Goal: Task Accomplishment & Management: Complete application form

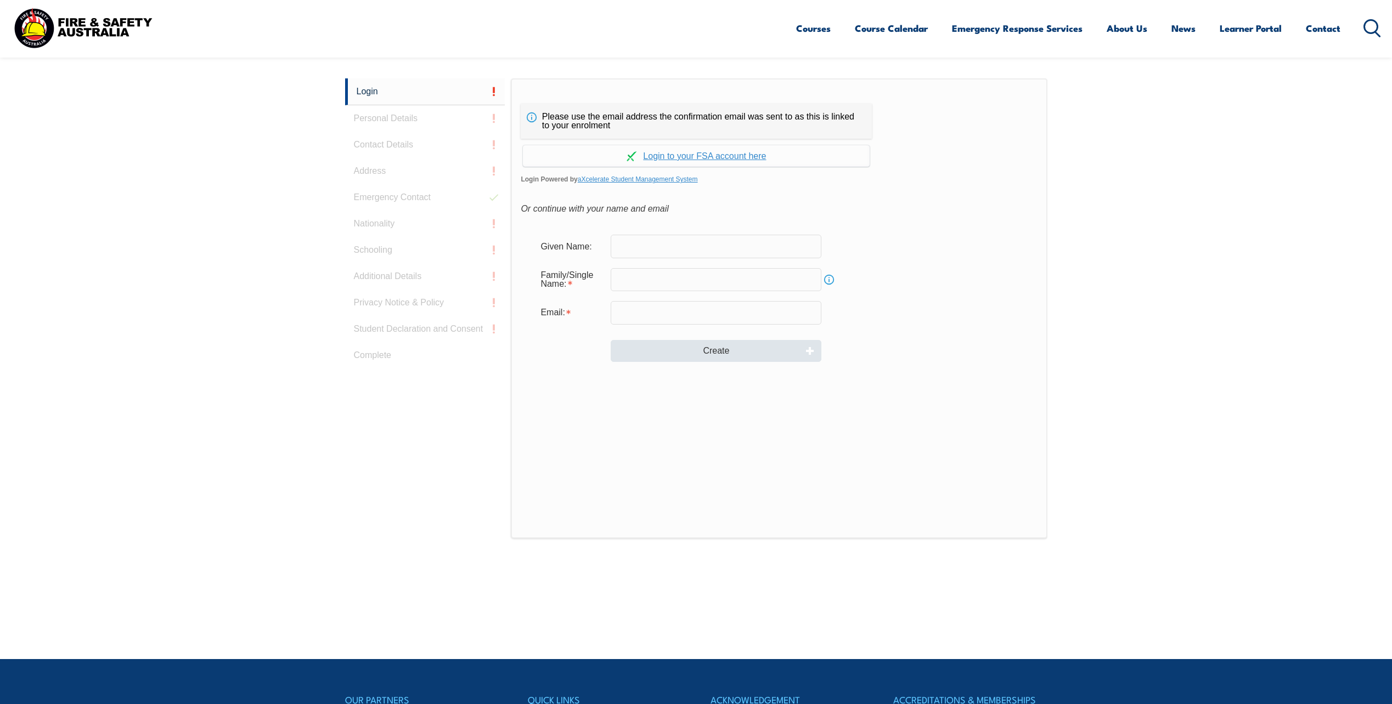
scroll to position [292, 0]
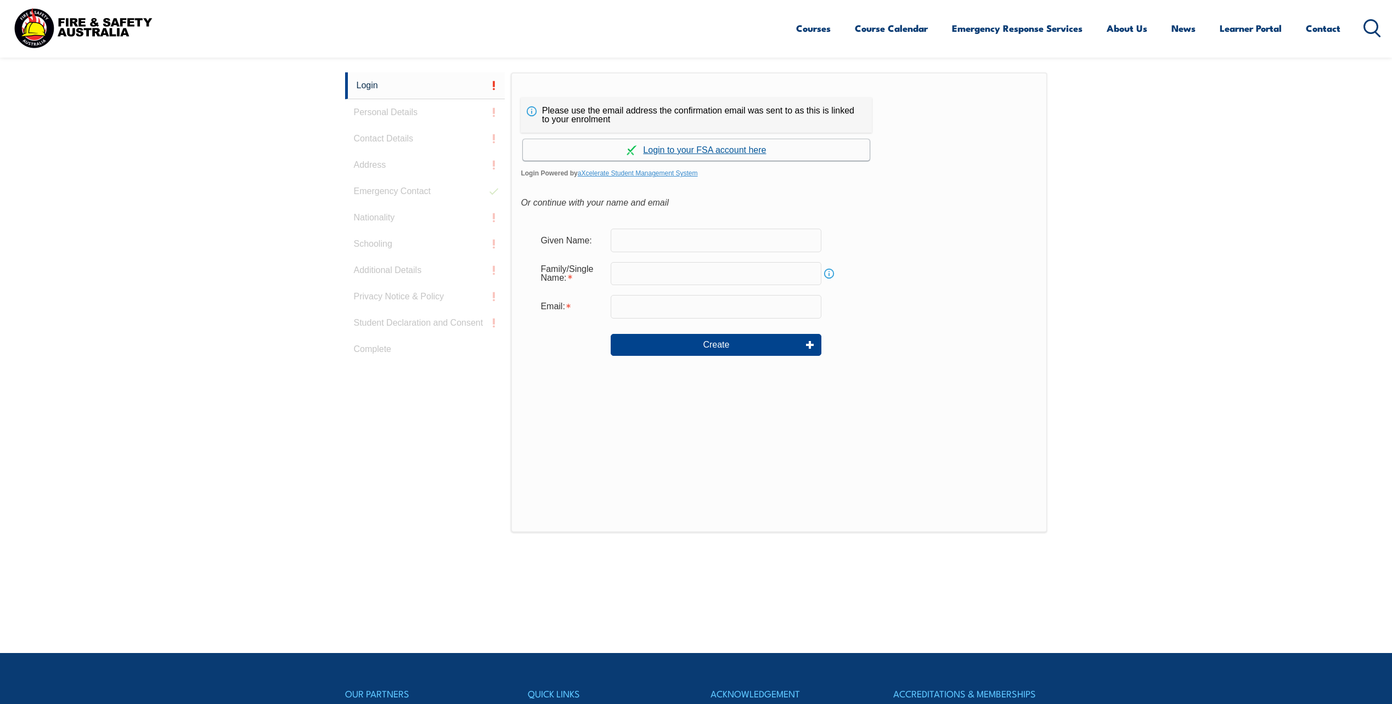
click at [729, 149] on link "Continue with aXcelerate" at bounding box center [696, 149] width 347 height 21
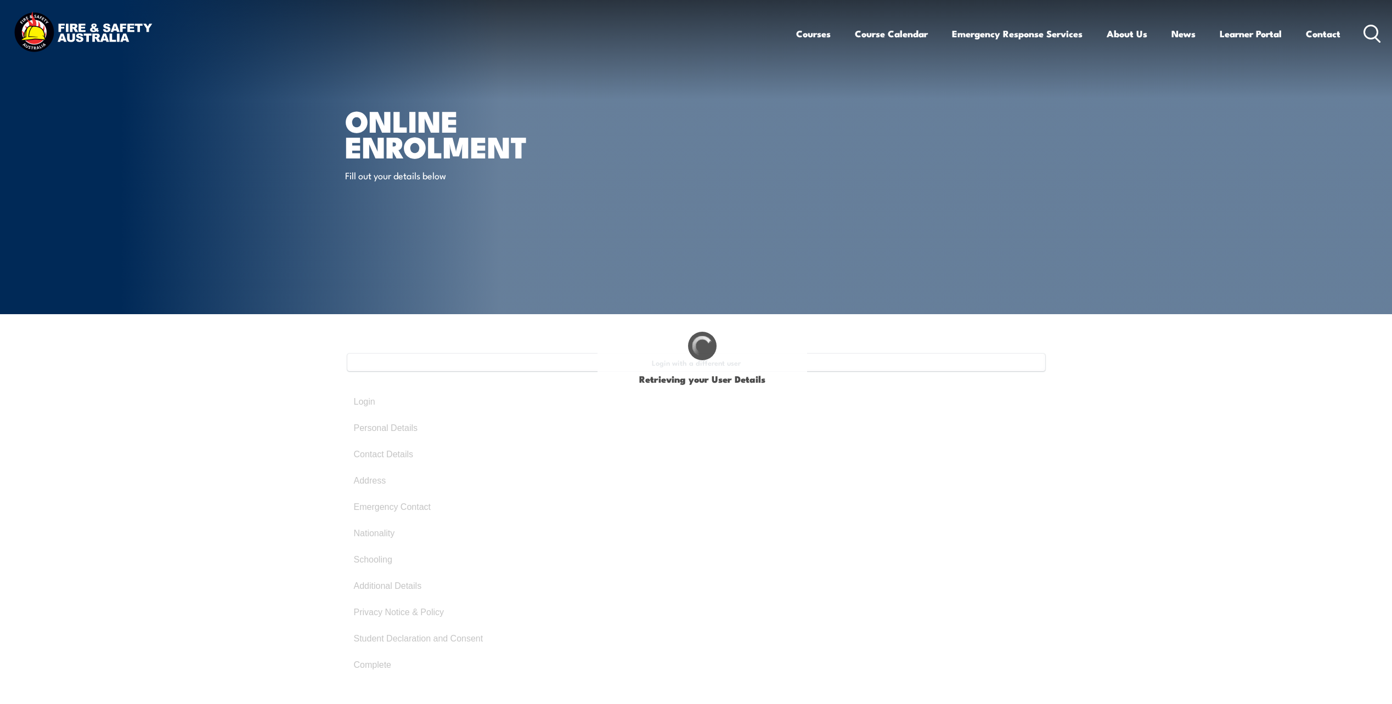
type input "[PERSON_NAME]"
type input "[DATE]"
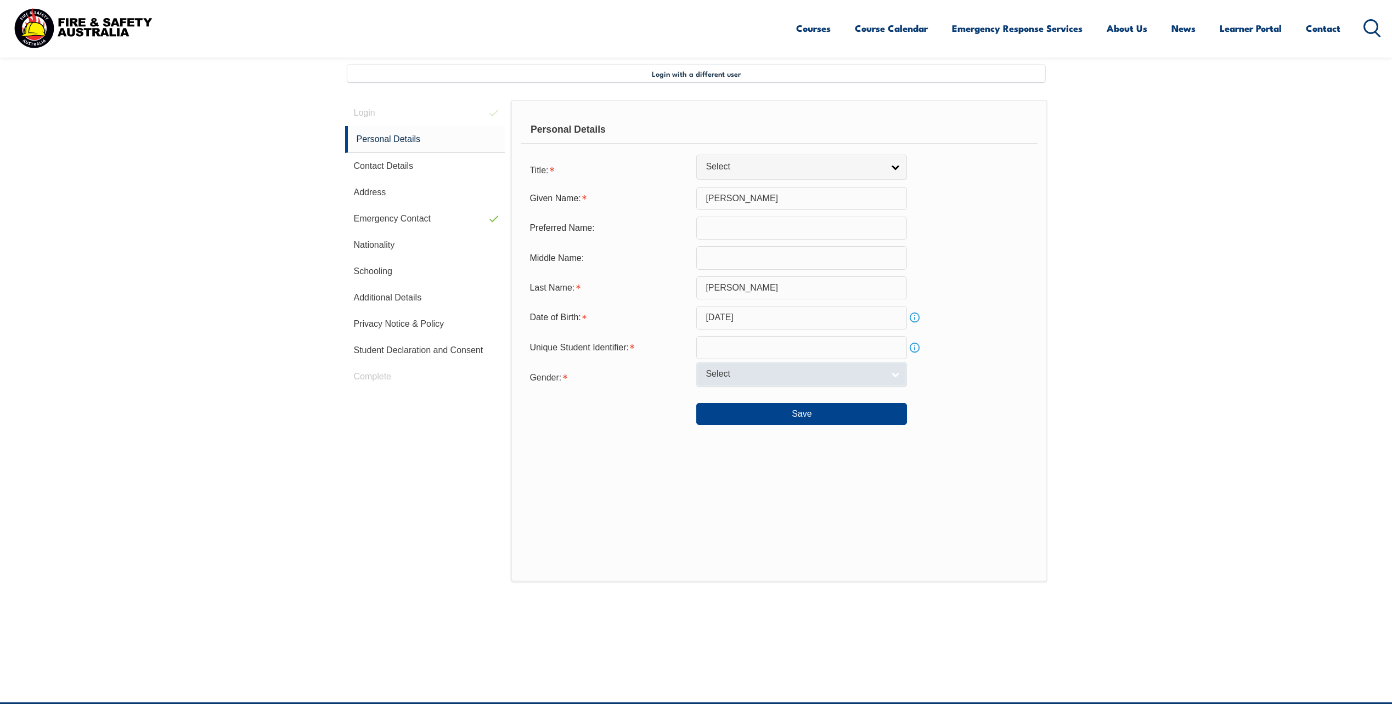
scroll to position [299, 0]
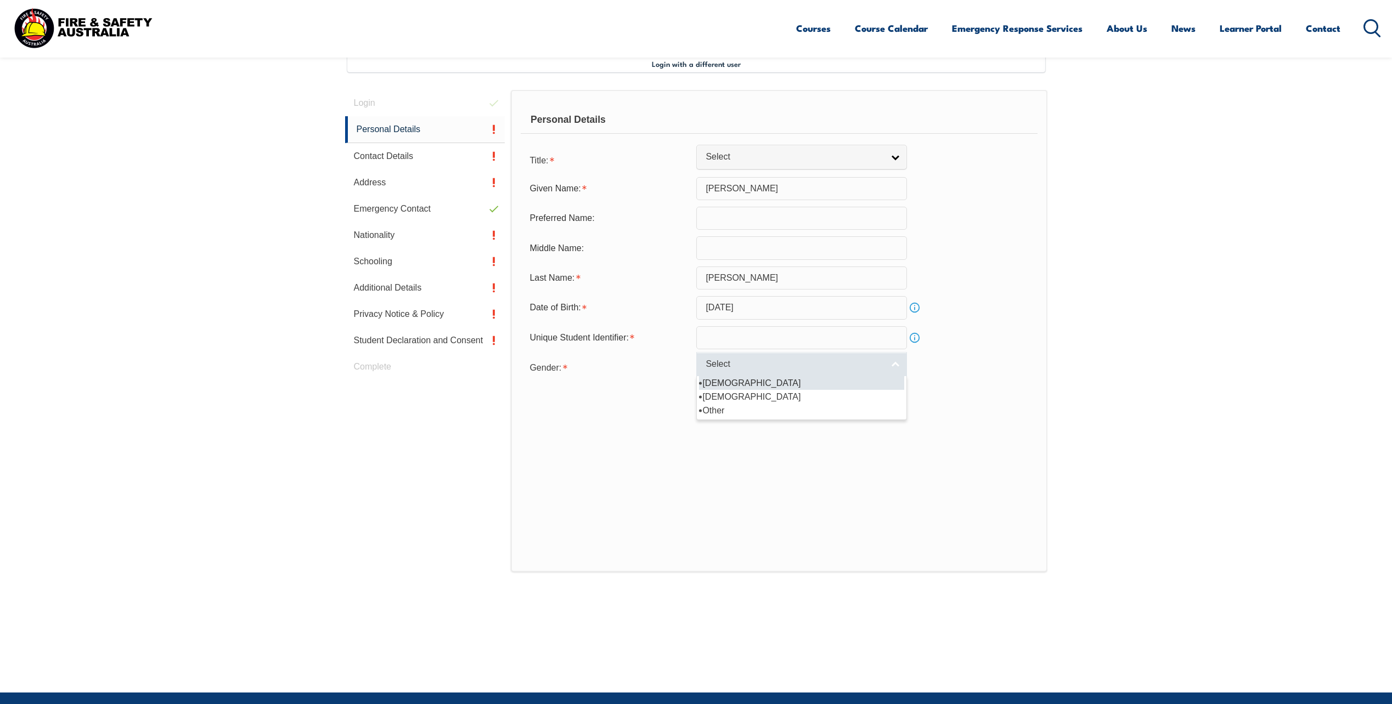
click at [782, 362] on span "Select" at bounding box center [795, 365] width 178 height 12
click at [749, 385] on li "[DEMOGRAPHIC_DATA]" at bounding box center [801, 383] width 205 height 14
select select "M"
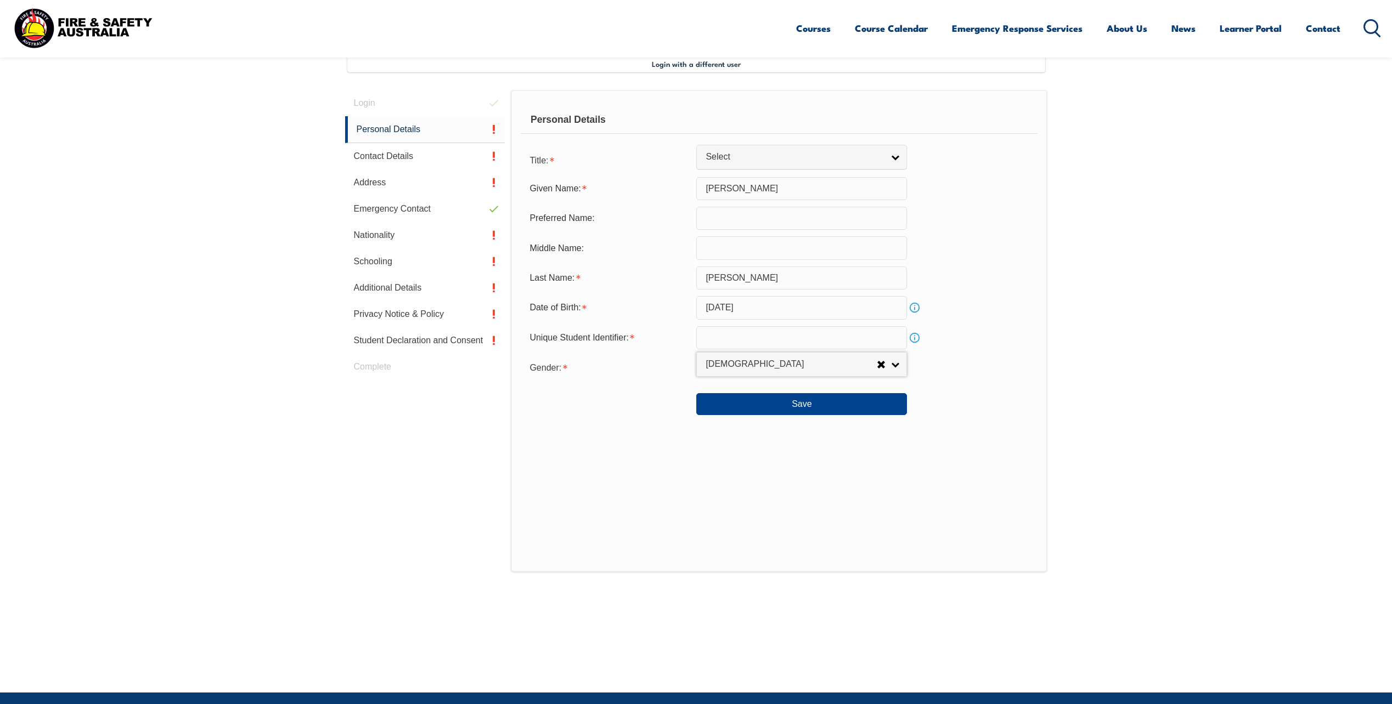
click at [916, 338] on link "Info" at bounding box center [914, 337] width 15 height 15
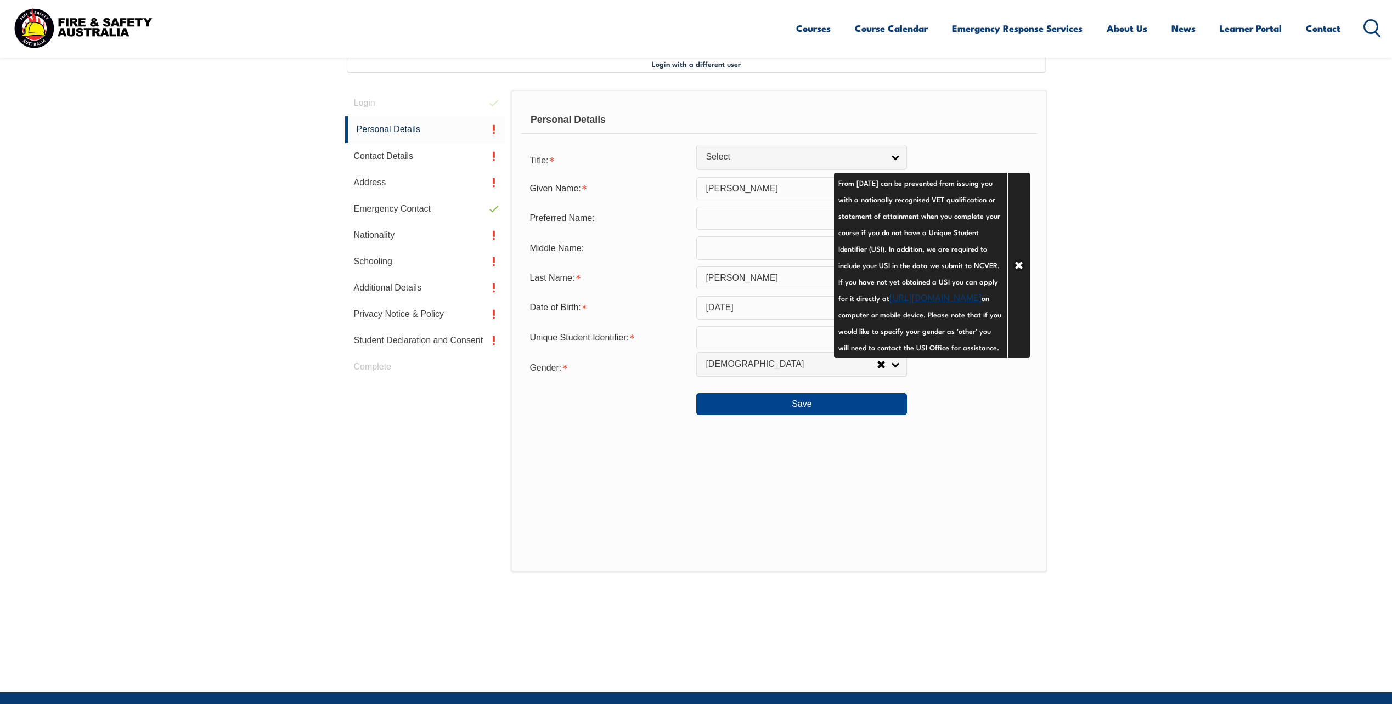
click at [889, 303] on link "[URL][DOMAIN_NAME]" at bounding box center [935, 296] width 92 height 13
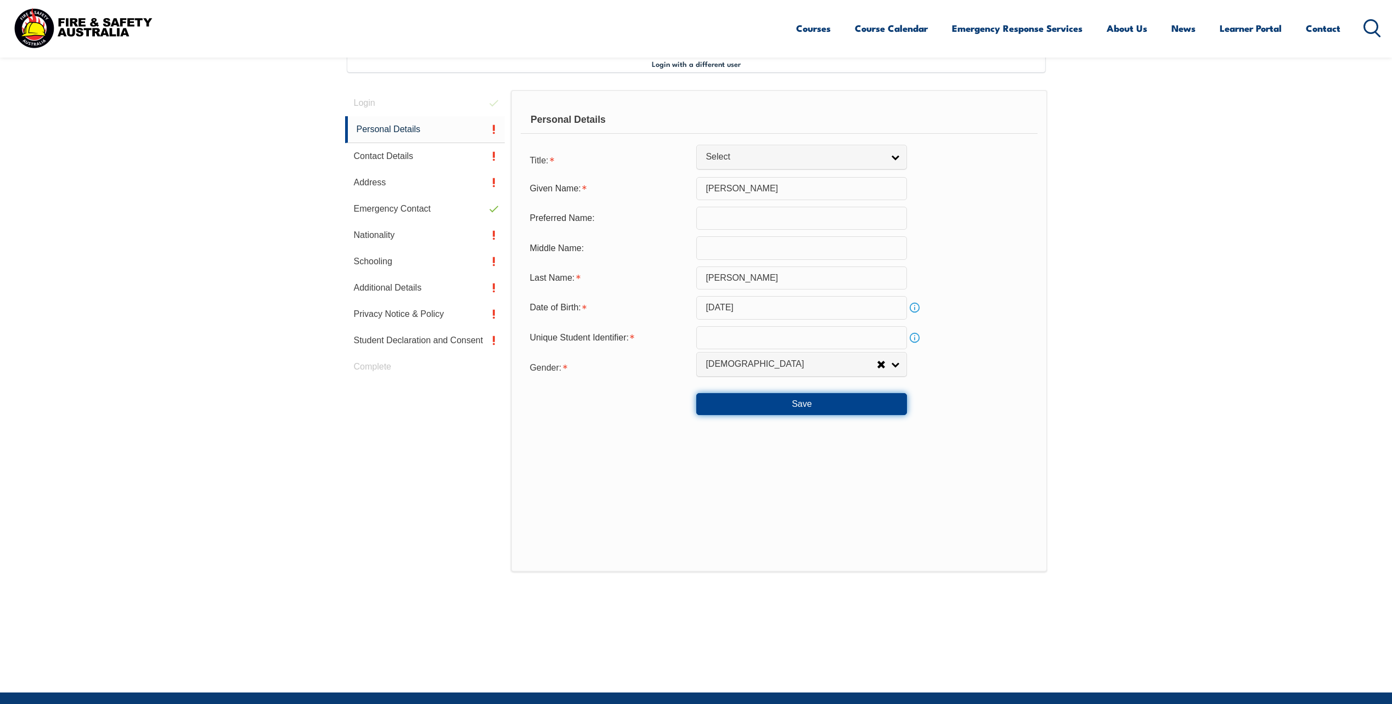
click at [792, 404] on button "Save" at bounding box center [801, 404] width 211 height 22
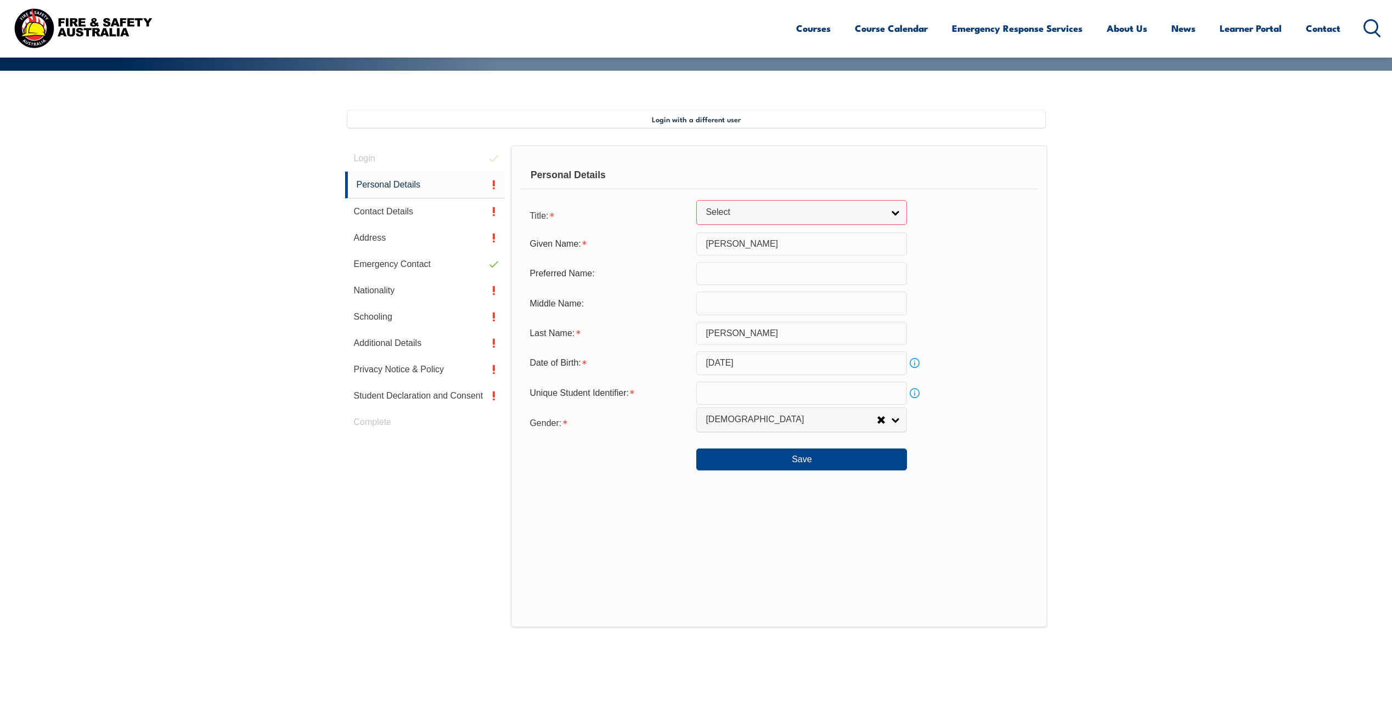
scroll to position [223, 0]
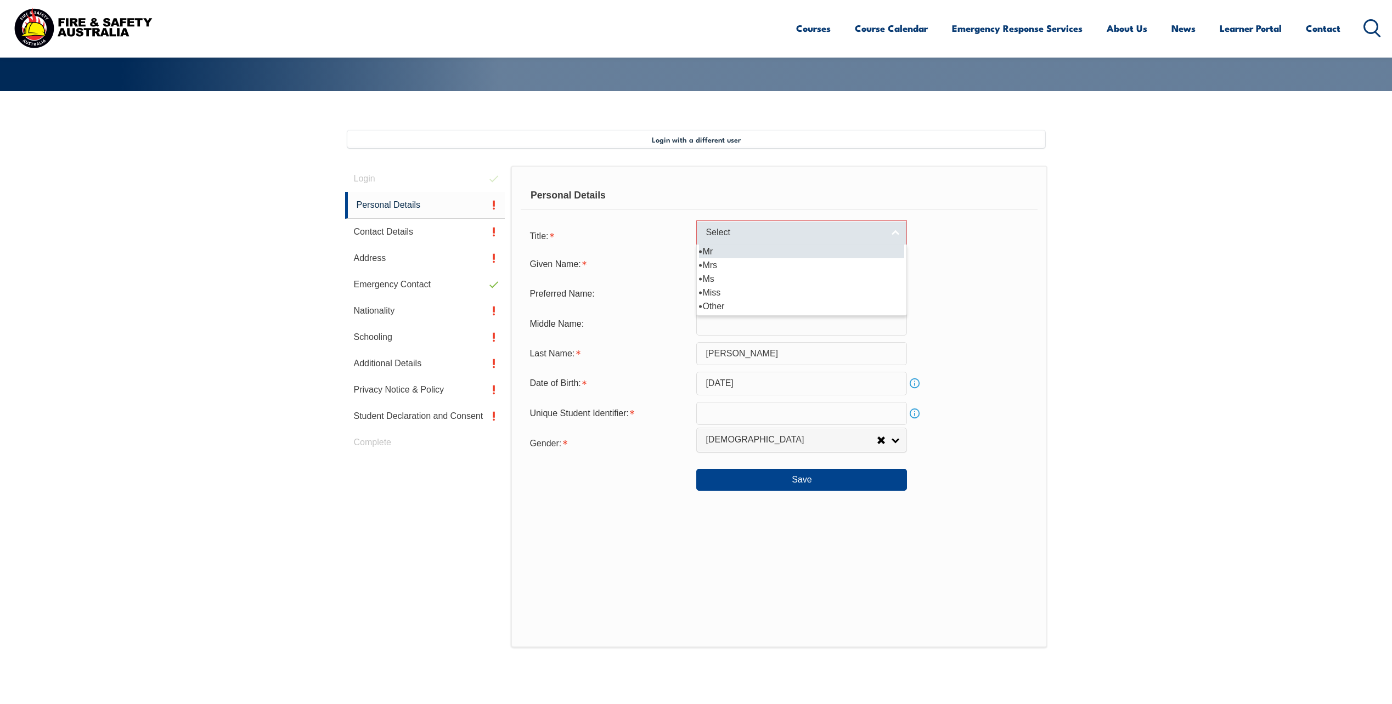
click at [716, 229] on span "Select" at bounding box center [795, 233] width 178 height 12
click at [716, 252] on li "Mr" at bounding box center [801, 252] width 205 height 14
select select "Mr"
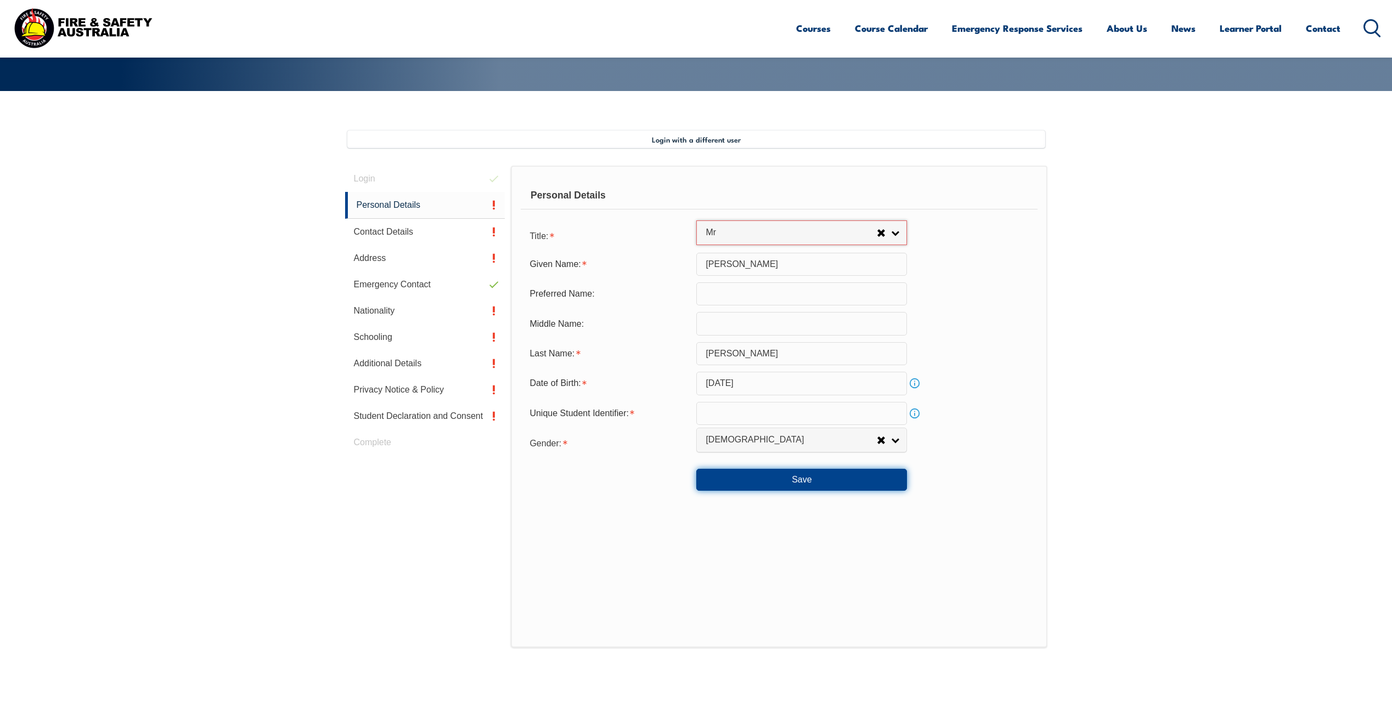
click at [807, 480] on button "Save" at bounding box center [801, 480] width 211 height 22
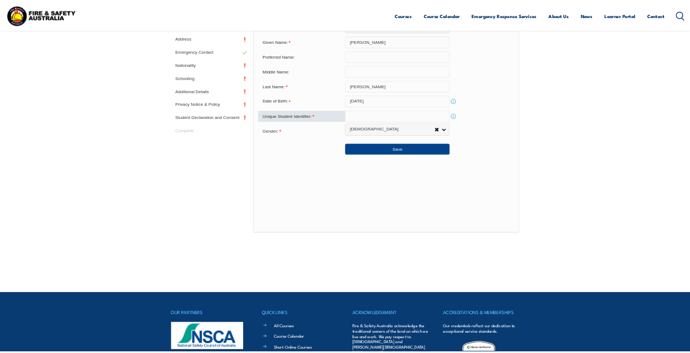
scroll to position [373, 0]
